Goal: Find specific page/section: Find specific page/section

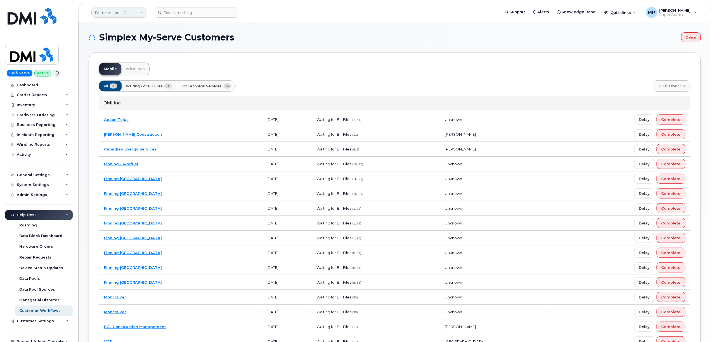
click at [119, 11] on link "Demo Account 1" at bounding box center [119, 13] width 56 height 10
type input "hilton"
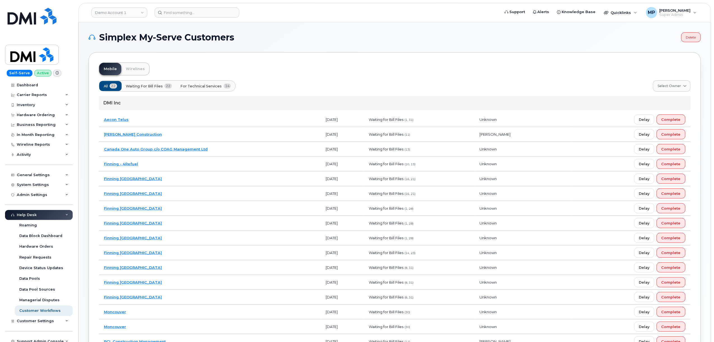
click at [124, 7] on div "Demo Account 1" at bounding box center [119, 12] width 61 height 11
click at [126, 11] on link "Demo Account 1" at bounding box center [119, 13] width 56 height 10
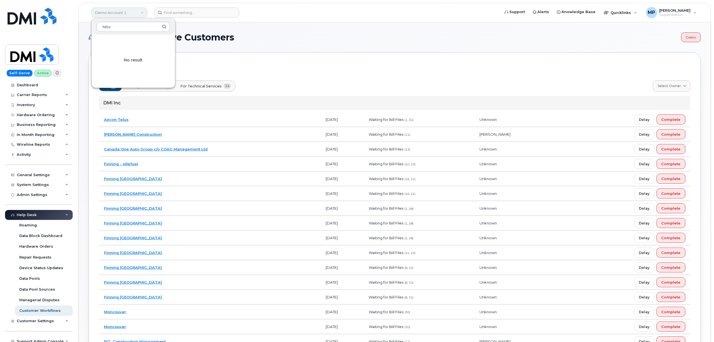
type input "hilton"
